Goal: Task Accomplishment & Management: Manage account settings

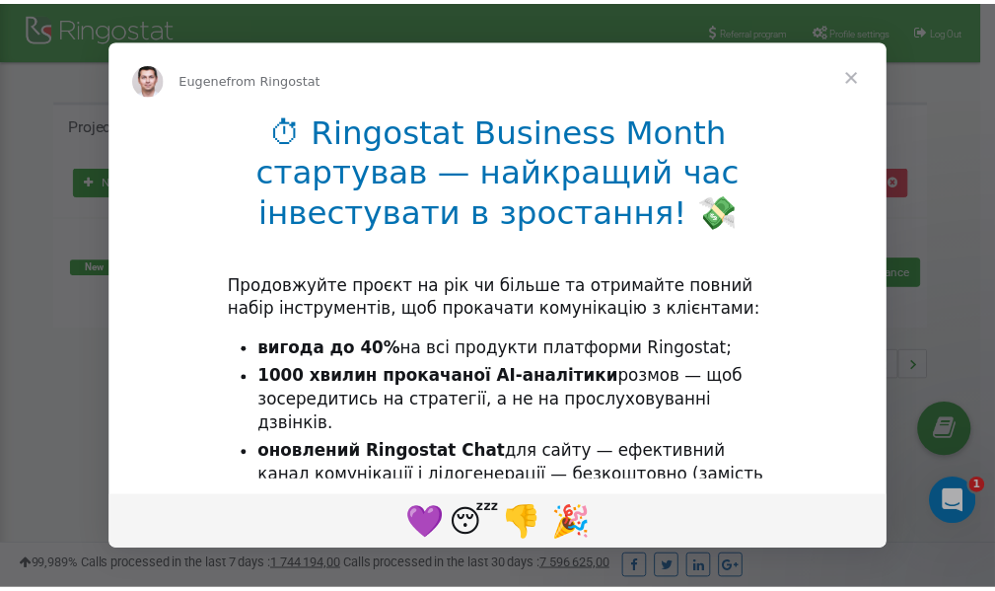
scroll to position [295, 0]
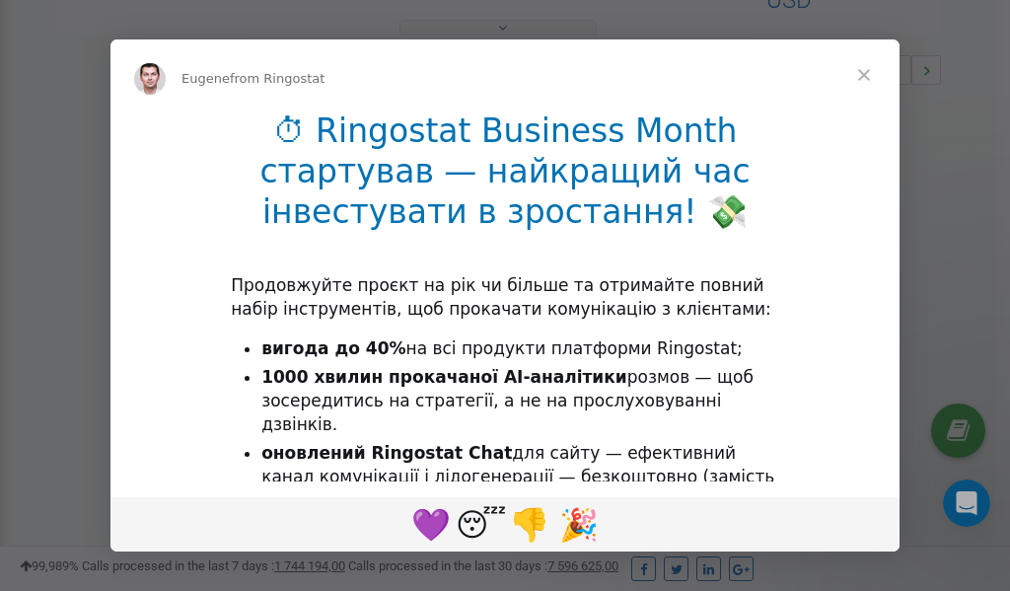
click at [868, 75] on span "Close" at bounding box center [864, 74] width 71 height 71
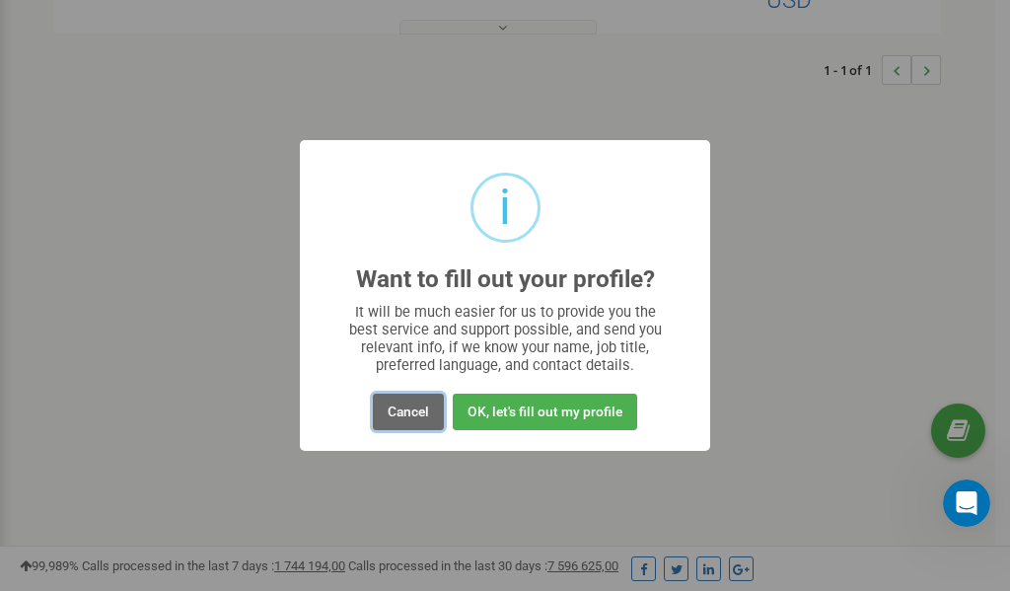
click at [405, 412] on button "Cancel" at bounding box center [408, 412] width 71 height 37
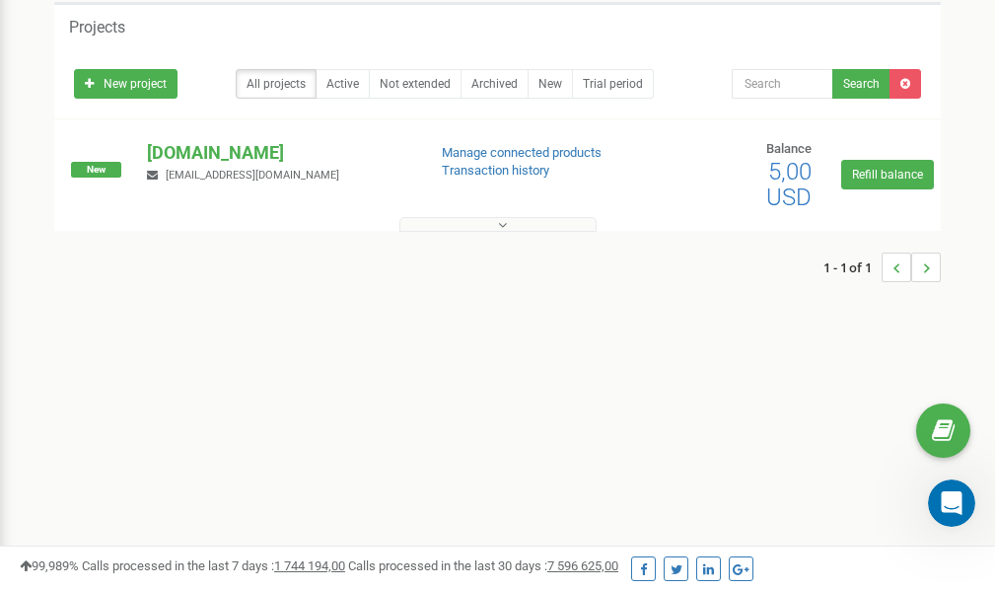
scroll to position [0, 0]
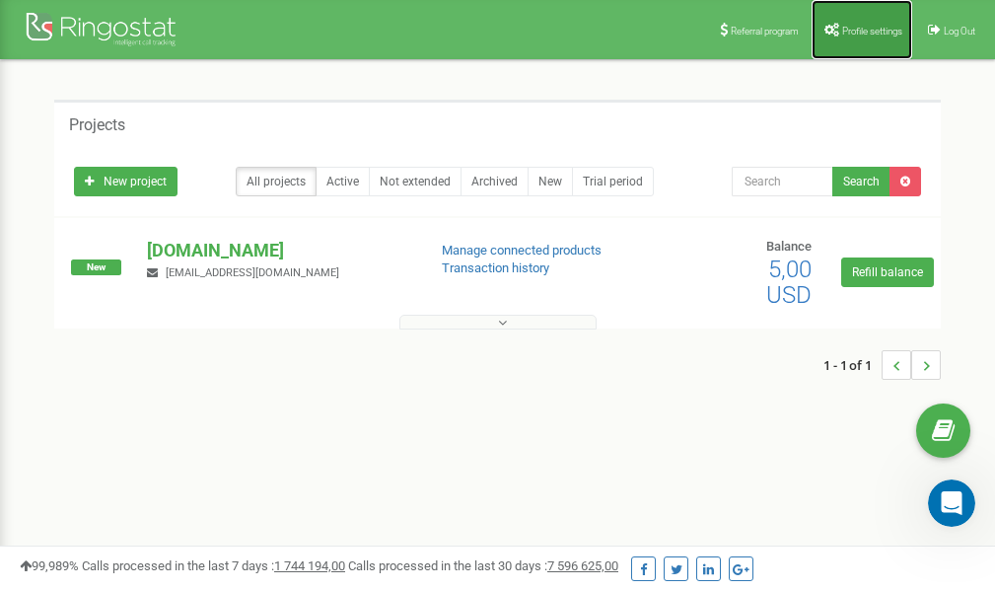
click at [849, 28] on span "Profile settings" at bounding box center [872, 31] width 60 height 11
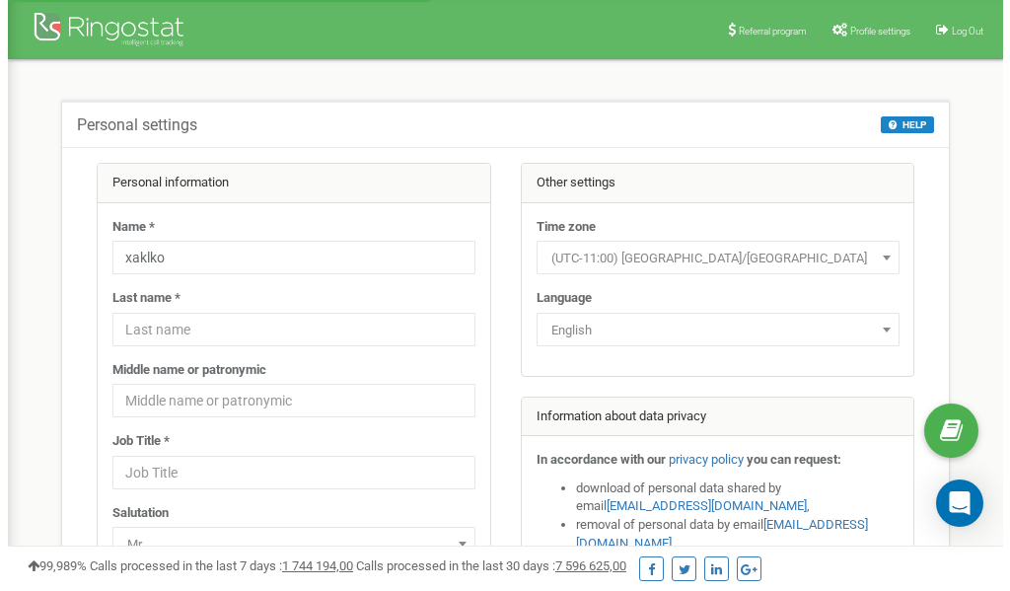
scroll to position [99, 0]
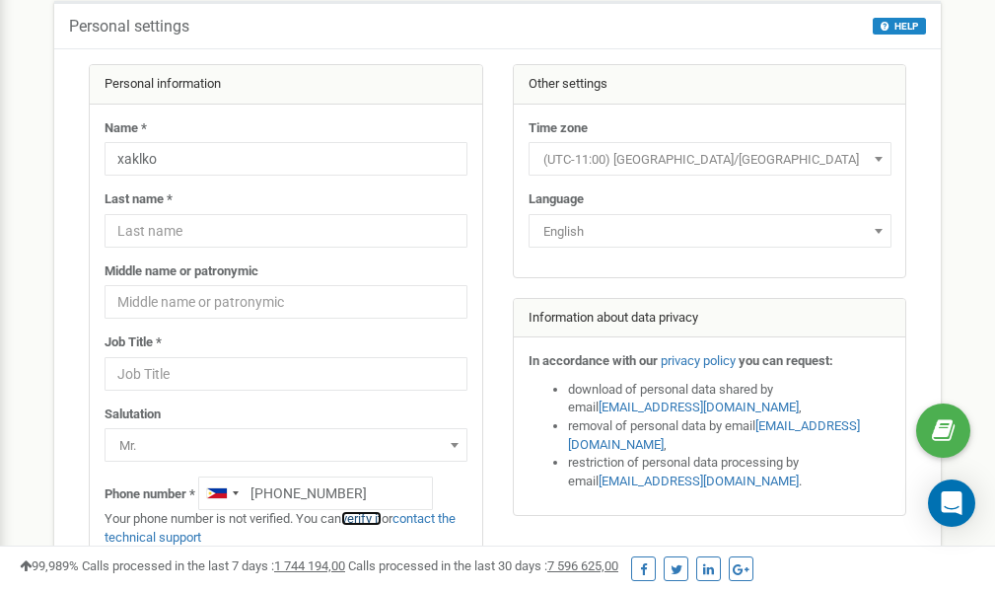
click at [375, 519] on link "verify it" at bounding box center [361, 518] width 40 height 15
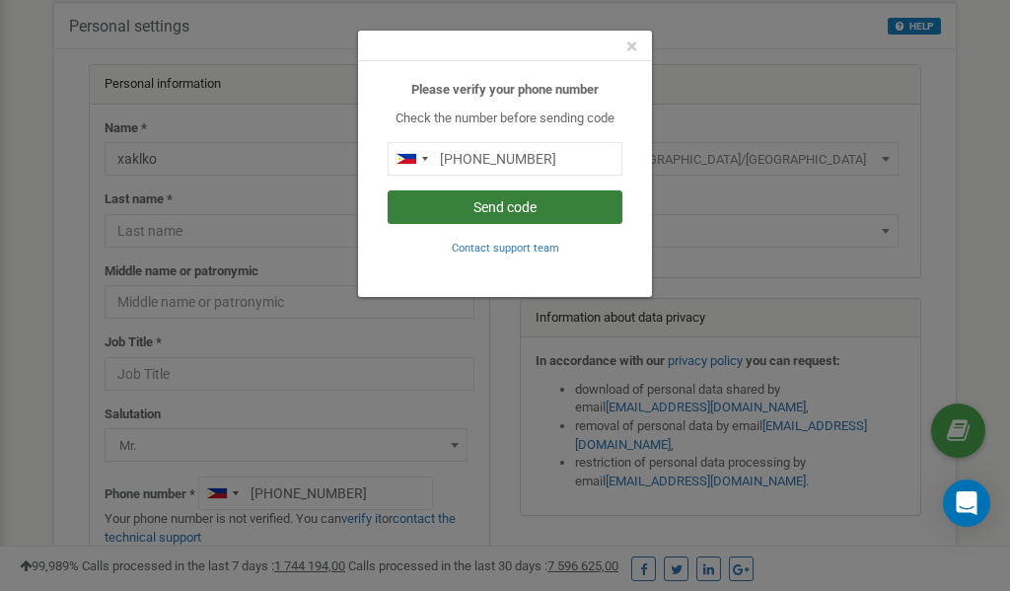
click at [491, 206] on button "Send code" at bounding box center [505, 207] width 235 height 34
